Goal: Task Accomplishment & Management: Complete application form

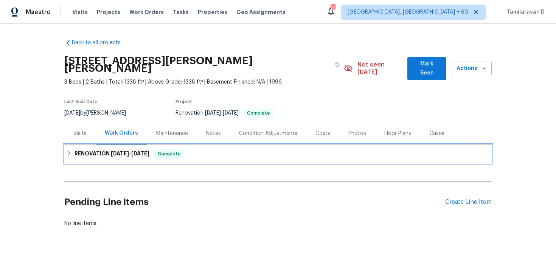
click at [83, 149] on h6 "RENOVATION [DATE] - [DATE]" at bounding box center [111, 153] width 75 height 9
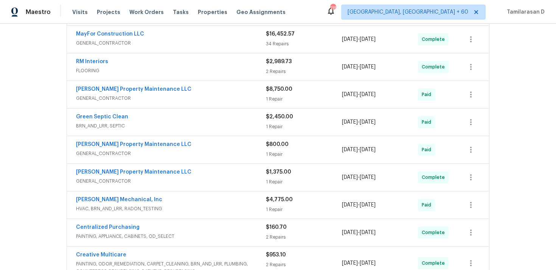
scroll to position [382, 0]
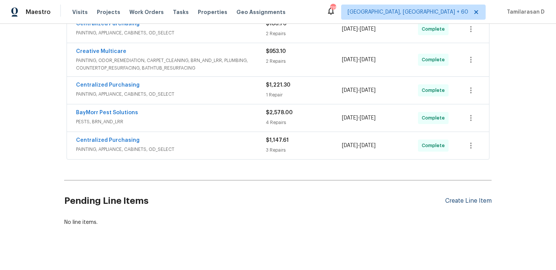
click at [466, 197] on div "Create Line Item" at bounding box center [468, 200] width 46 height 7
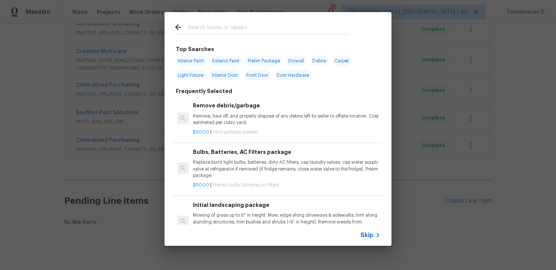
click at [366, 233] on span "Skip" at bounding box center [366, 235] width 13 height 8
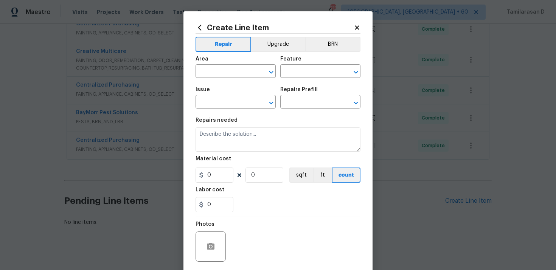
click at [226, 64] on div "Area" at bounding box center [235, 61] width 80 height 10
click at [228, 74] on input "text" at bounding box center [224, 72] width 59 height 12
click at [242, 105] on li "Exterior Overall" at bounding box center [235, 101] width 80 height 12
type input "Exterior Overall"
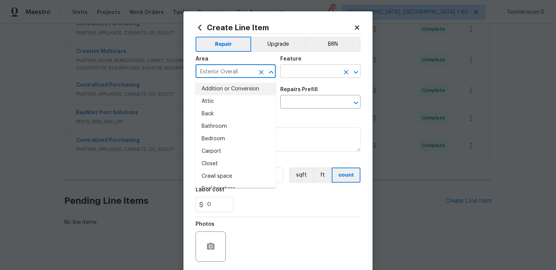
click at [291, 71] on input "text" at bounding box center [309, 72] width 59 height 12
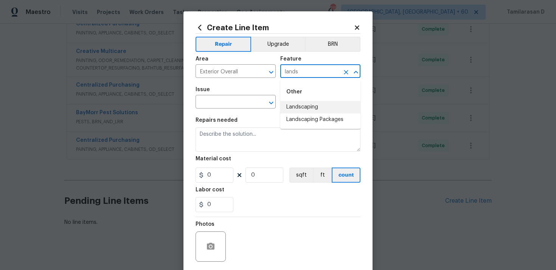
click at [294, 108] on li "Landscaping" at bounding box center [320, 107] width 80 height 12
type input "Landscaping"
click at [221, 100] on input "text" at bounding box center [224, 103] width 59 height 12
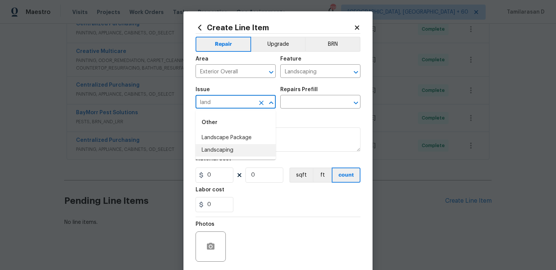
click at [227, 145] on li "Landscaping" at bounding box center [235, 150] width 80 height 12
type input "Landscaping"
click at [301, 104] on input "text" at bounding box center [309, 103] width 59 height 12
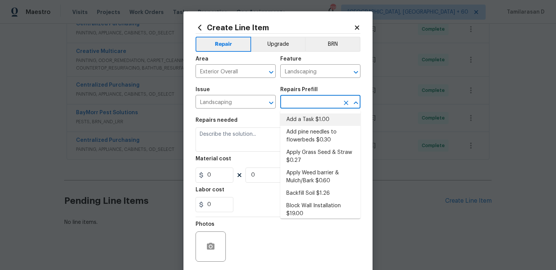
click at [296, 116] on li "Add a Task $1.00" at bounding box center [320, 119] width 80 height 12
type input "Add a Task $1.00"
type textarea "HPM to detail"
type input "1"
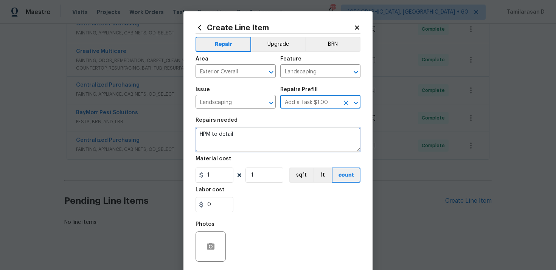
click at [224, 144] on textarea "HPM to detail" at bounding box center [277, 139] width 165 height 24
paste textarea "Received feedback - Remove fallen tree limbs in and around the yard"
type textarea "Received feedback - Remove fallen tree limbs in and around the yard"
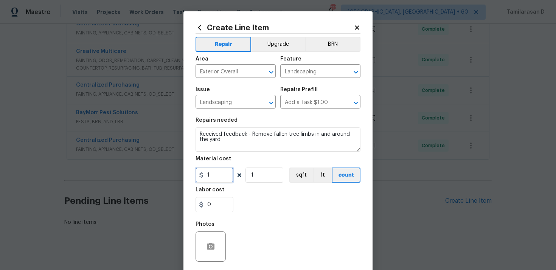
click at [211, 170] on input "1" at bounding box center [214, 174] width 38 height 15
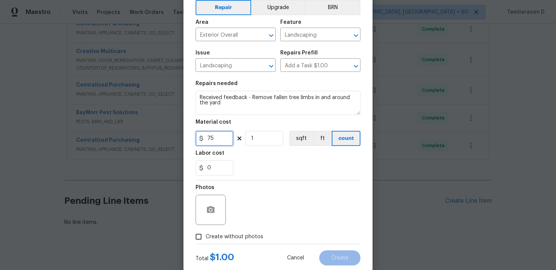
scroll to position [56, 0]
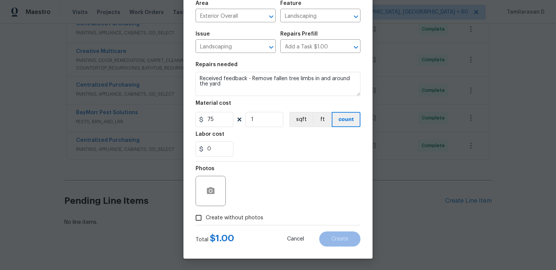
click at [205, 210] on div "Photos" at bounding box center [211, 185] width 32 height 49
click at [212, 119] on input "75" at bounding box center [214, 119] width 38 height 15
type input "1"
click at [297, 157] on section "Repairs needed Received feedback - Remove fallen tree limbs in and around the y…" at bounding box center [277, 109] width 165 height 104
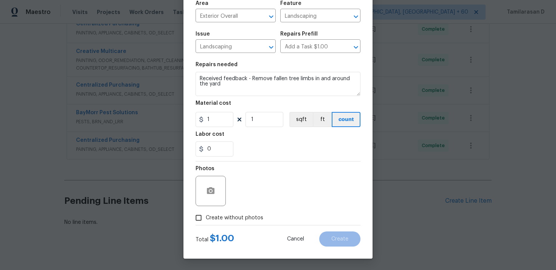
click at [204, 218] on input "Create without photos" at bounding box center [198, 218] width 14 height 14
checkbox input "true"
click at [229, 201] on div "Photos Reason*" at bounding box center [277, 185] width 165 height 49
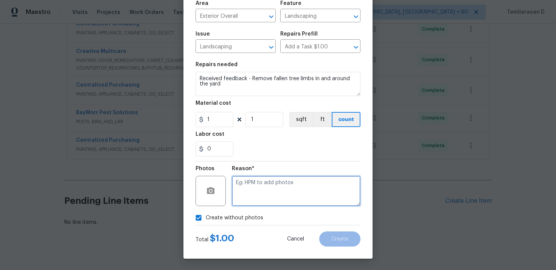
click at [258, 189] on textarea at bounding box center [296, 191] width 129 height 30
type textarea "N/A"
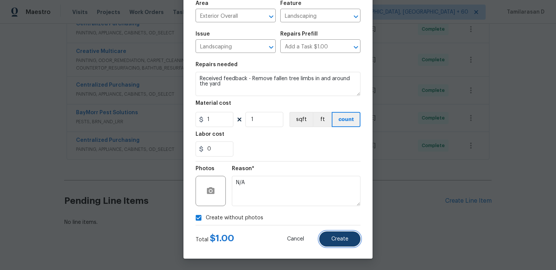
click at [351, 235] on button "Create" at bounding box center [339, 238] width 41 height 15
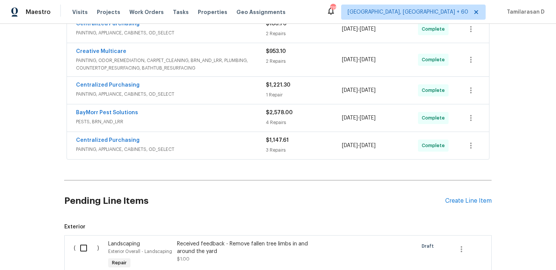
click at [85, 241] on input "checkbox" at bounding box center [87, 248] width 22 height 16
checkbox input "true"
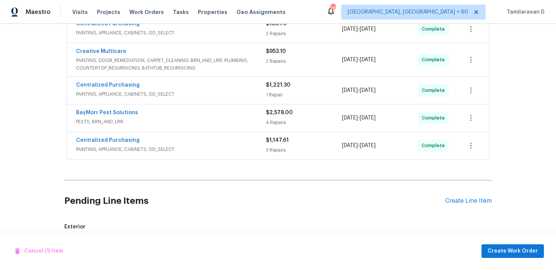
scroll to position [468, 0]
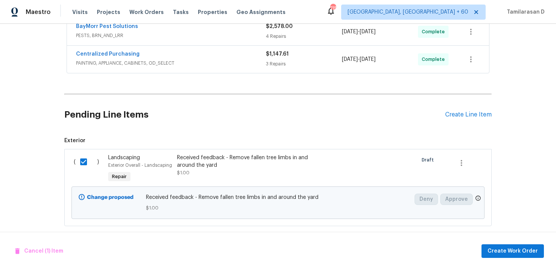
click at [240, 160] on div "Received feedback - Remove fallen tree limbs in and around the yard" at bounding box center [243, 161] width 133 height 15
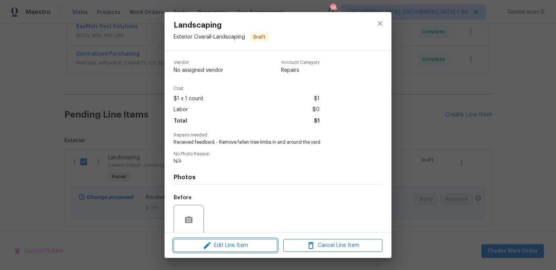
click at [216, 250] on button "Edit Line Item" at bounding box center [226, 245] width 104 height 13
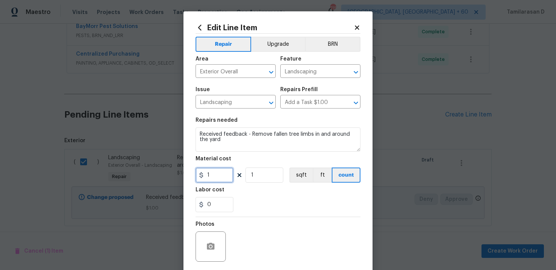
click at [211, 180] on input "1" at bounding box center [214, 174] width 38 height 15
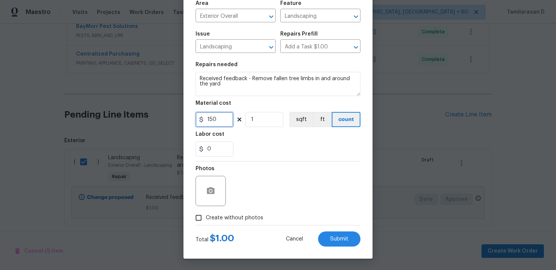
type input "150"
click at [212, 220] on span "Create without photos" at bounding box center [234, 218] width 57 height 8
click at [206, 220] on input "Create without photos" at bounding box center [198, 218] width 14 height 14
checkbox input "true"
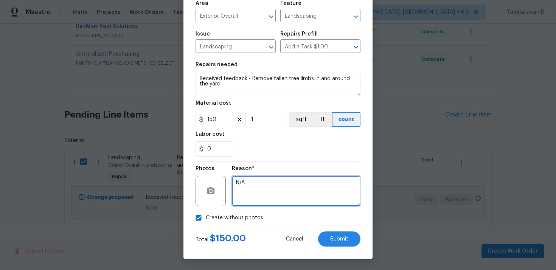
click at [240, 198] on textarea "N/A" at bounding box center [296, 191] width 129 height 30
click at [337, 230] on div "Total $ 150.00 Cancel Submit" at bounding box center [277, 235] width 165 height 21
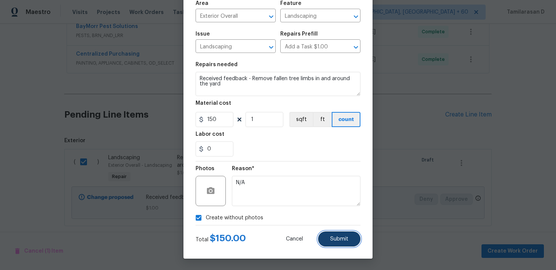
click at [338, 240] on span "Submit" at bounding box center [339, 239] width 18 height 6
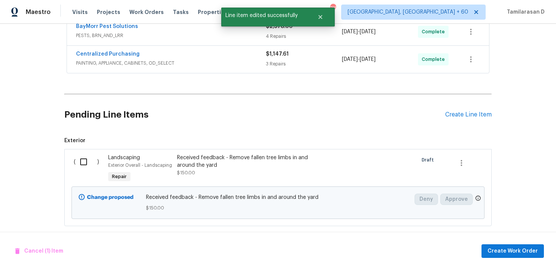
scroll to position [0, 0]
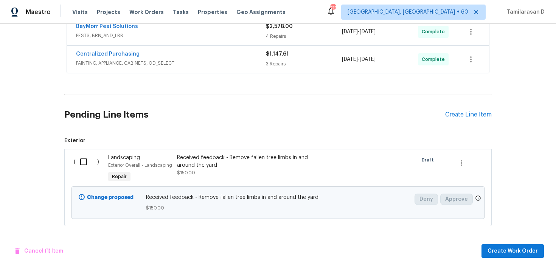
click at [81, 154] on input "checkbox" at bounding box center [87, 162] width 22 height 16
click at [487, 247] on button "Create Work Order" at bounding box center [512, 251] width 62 height 14
click at [94, 154] on input "checkbox" at bounding box center [87, 162] width 22 height 16
checkbox input "true"
click at [529, 252] on span "Create Work Order" at bounding box center [512, 250] width 50 height 9
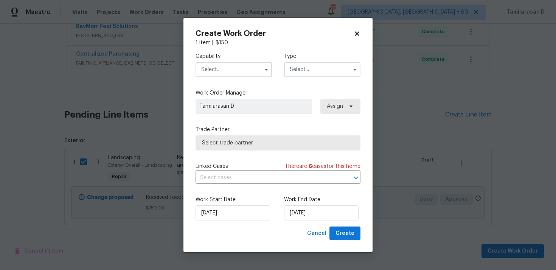
click at [306, 74] on input "text" at bounding box center [322, 69] width 76 height 15
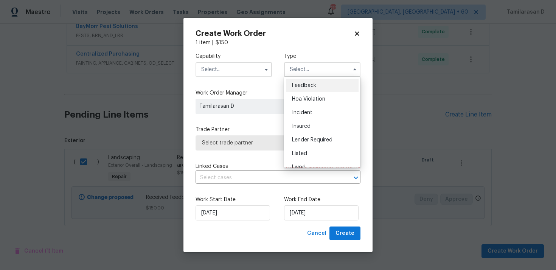
click at [299, 80] on div "Feedback" at bounding box center [322, 86] width 73 height 14
type input "Feedback"
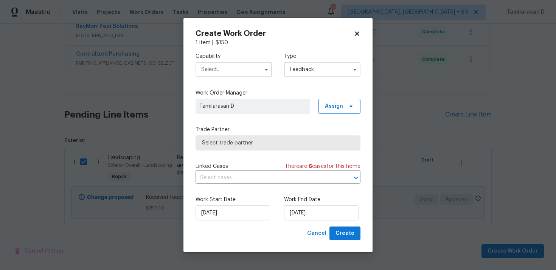
click at [236, 73] on input "text" at bounding box center [233, 69] width 76 height 15
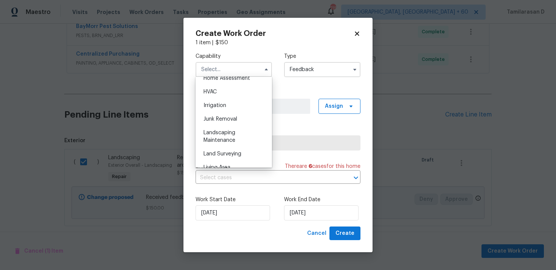
scroll to position [458, 0]
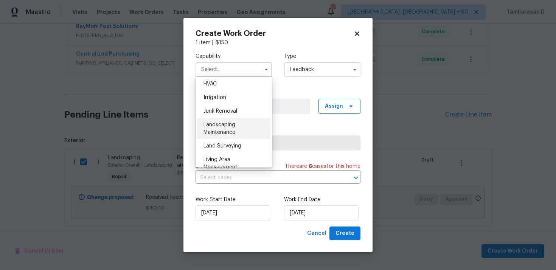
click at [214, 129] on div "Landscaping Maintenance" at bounding box center [233, 128] width 73 height 21
type input "Landscaping Maintenance"
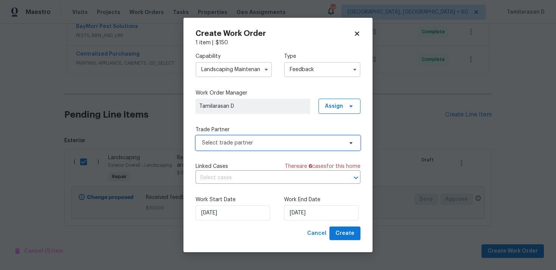
click at [237, 143] on span "Select trade partner" at bounding box center [272, 143] width 141 height 8
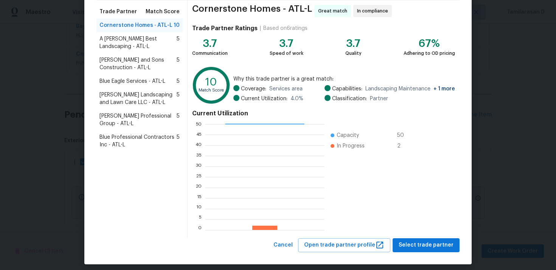
scroll to position [0, 0]
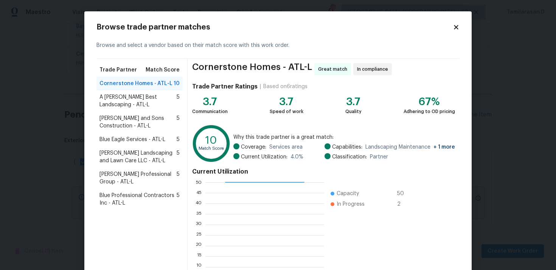
click at [127, 173] on span "[PERSON_NAME] Professional Group - ATL-L" at bounding box center [137, 177] width 77 height 15
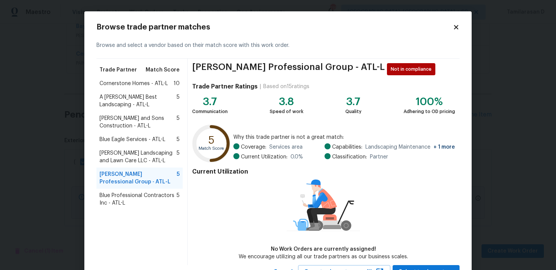
scroll to position [32, 0]
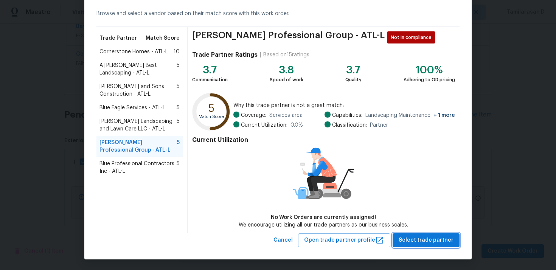
click at [414, 239] on span "Select trade partner" at bounding box center [425, 240] width 55 height 9
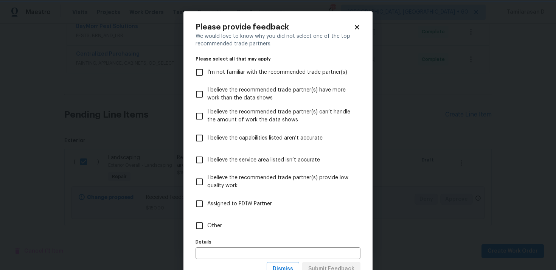
scroll to position [0, 0]
click at [222, 233] on label "Other" at bounding box center [272, 226] width 163 height 22
click at [207, 233] on input "Other" at bounding box center [199, 226] width 16 height 16
checkbox input "true"
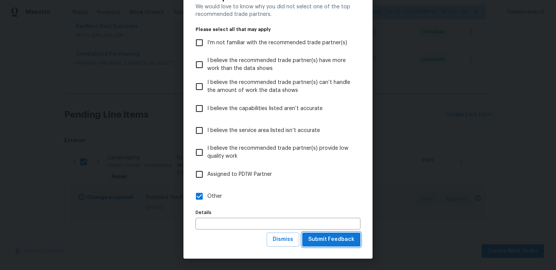
click at [332, 245] on button "Submit Feedback" at bounding box center [331, 239] width 58 height 14
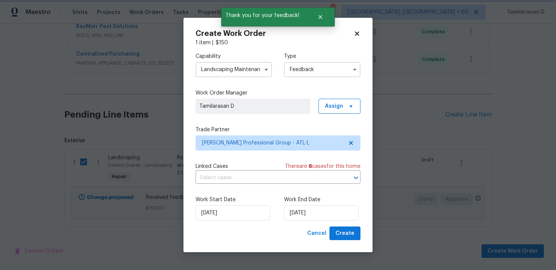
scroll to position [0, 0]
click at [322, 217] on input "[DATE]" at bounding box center [321, 212] width 74 height 15
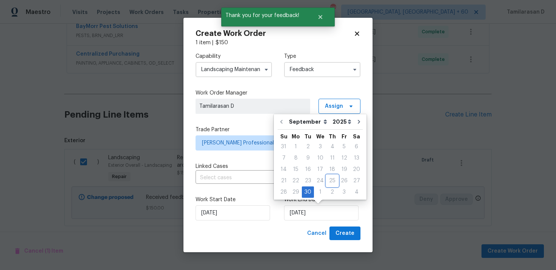
click at [326, 186] on div "25" at bounding box center [332, 180] width 12 height 11
click at [329, 190] on div "2" at bounding box center [332, 192] width 12 height 11
type input "[DATE]"
select select "9"
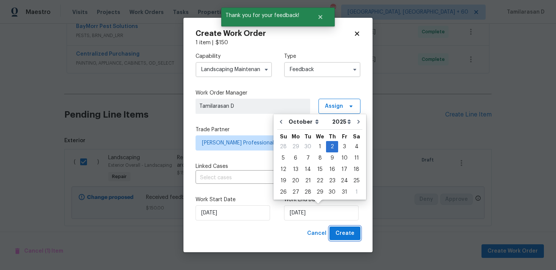
click at [344, 235] on span "Create" at bounding box center [344, 233] width 19 height 9
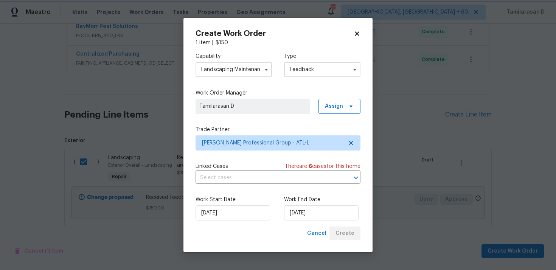
checkbox input "false"
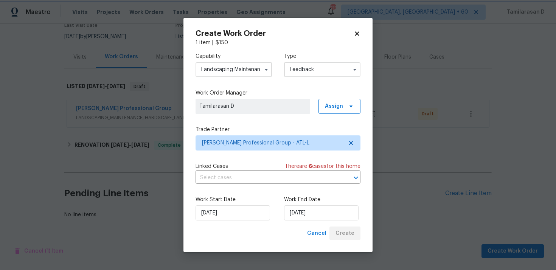
scroll to position [69, 0]
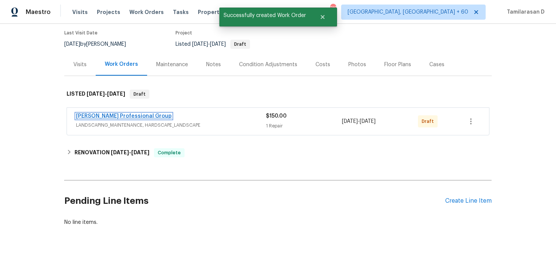
click at [131, 113] on link "[PERSON_NAME] Professional Group" at bounding box center [124, 115] width 96 height 5
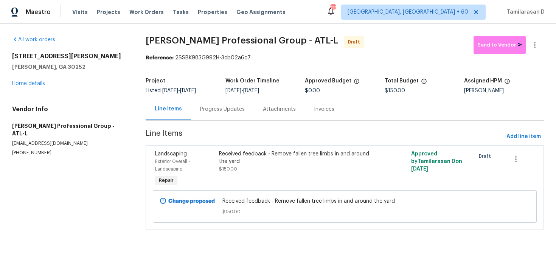
click at [224, 109] on div "Progress Updates" at bounding box center [222, 109] width 45 height 8
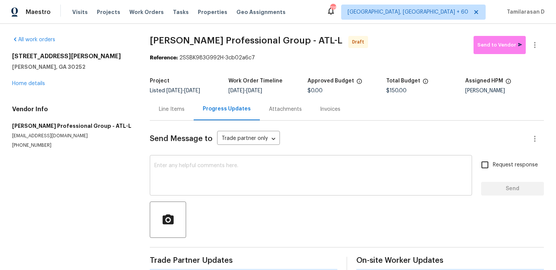
scroll to position [11, 0]
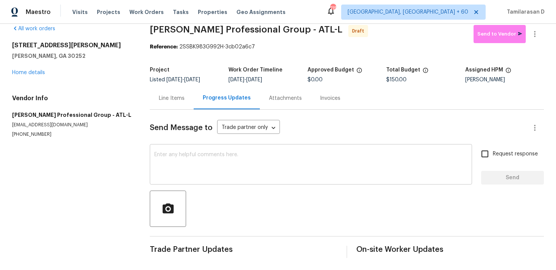
click at [204, 159] on textarea at bounding box center [310, 165] width 313 height 26
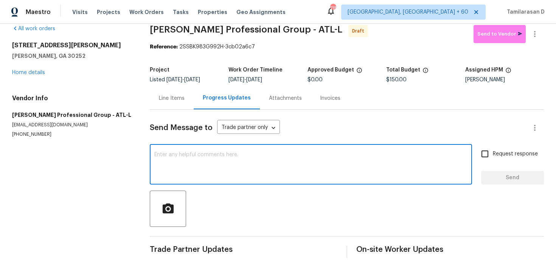
paste textarea "Hey, this is Tamil from Opendoor. I’m confirming you received the WO for the pr…"
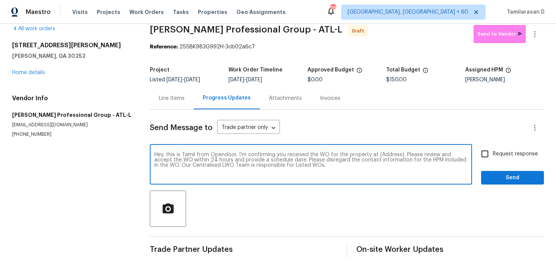
scroll to position [0, 0]
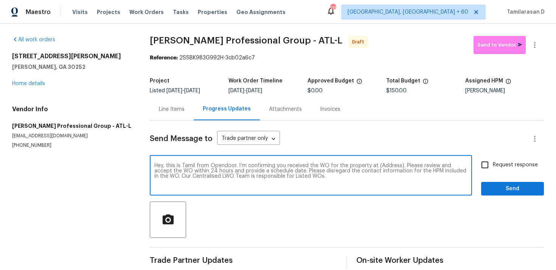
click at [384, 167] on textarea "Hey, this is Tamil from Opendoor. I’m confirming you received the WO for the pr…" at bounding box center [310, 176] width 313 height 26
paste textarea "[STREET_ADDRESS][PERSON_NAME][PERSON_NAME]"
type textarea "Hey, this is Tamil from Opendoor. I’m confirming you received the WO for the pr…"
click at [489, 163] on input "Request response" at bounding box center [485, 165] width 16 height 16
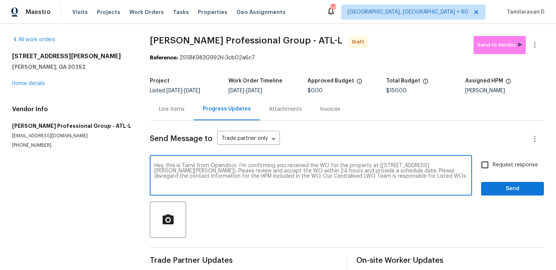
checkbox input "true"
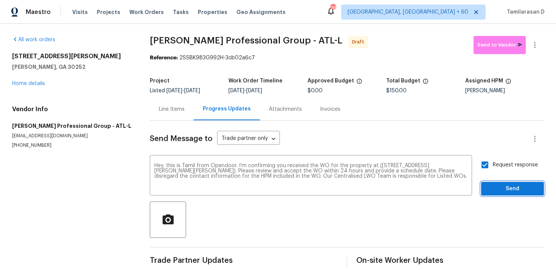
click at [510, 191] on span "Send" at bounding box center [512, 188] width 51 height 9
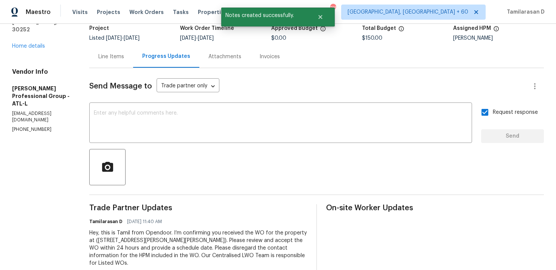
scroll to position [63, 0]
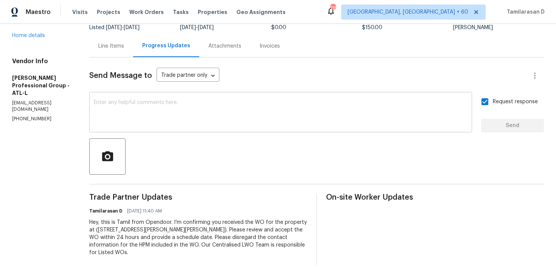
click at [215, 120] on textarea at bounding box center [280, 113] width 373 height 26
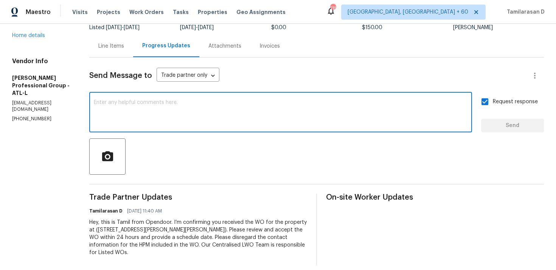
paste textarea "Attention All Work Orders must include before-photos (both close-up and wide-an…"
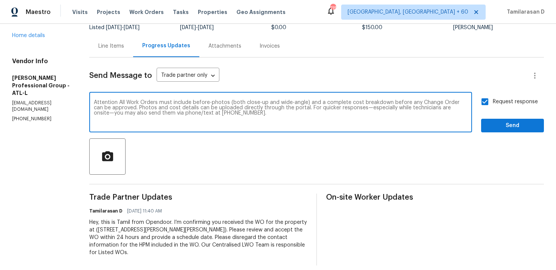
type textarea "Attention All Work Orders must include before-photos (both close-up and wide-an…"
click at [516, 127] on span "Send" at bounding box center [512, 125] width 51 height 9
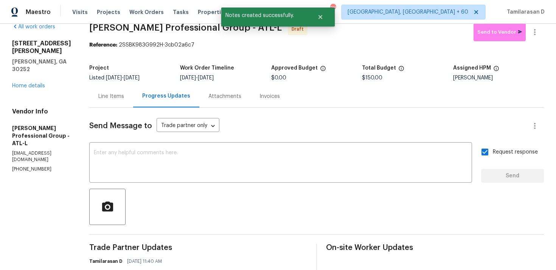
scroll to position [0, 0]
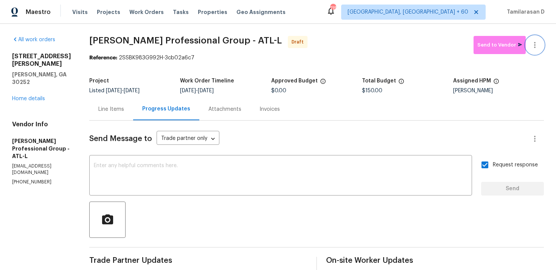
click at [538, 51] on button "button" at bounding box center [534, 45] width 18 height 18
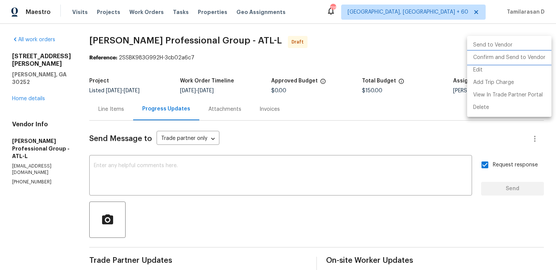
click at [489, 58] on li "Confirm and Send to Vendor" at bounding box center [509, 57] width 84 height 12
click at [408, 48] on div at bounding box center [278, 135] width 556 height 270
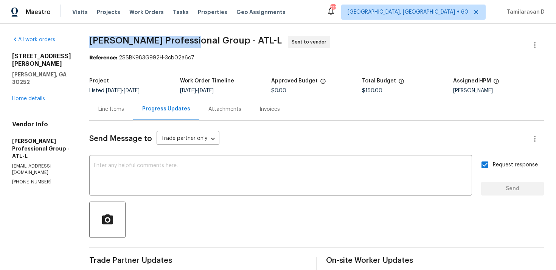
drag, startPoint x: 97, startPoint y: 39, endPoint x: 193, endPoint y: 40, distance: 96.0
click at [193, 40] on span "[PERSON_NAME] Professional Group - ATL-L" at bounding box center [185, 40] width 192 height 9
copy span "[PERSON_NAME] Professional"
click at [121, 27] on div "All work orders [STREET_ADDRESS][PERSON_NAME][PERSON_NAME] Home details Vendor …" at bounding box center [278, 212] width 556 height 377
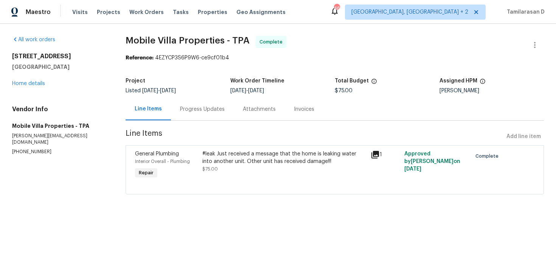
click at [220, 113] on div "Progress Updates" at bounding box center [202, 109] width 45 height 8
